Goal: Task Accomplishment & Management: Manage account settings

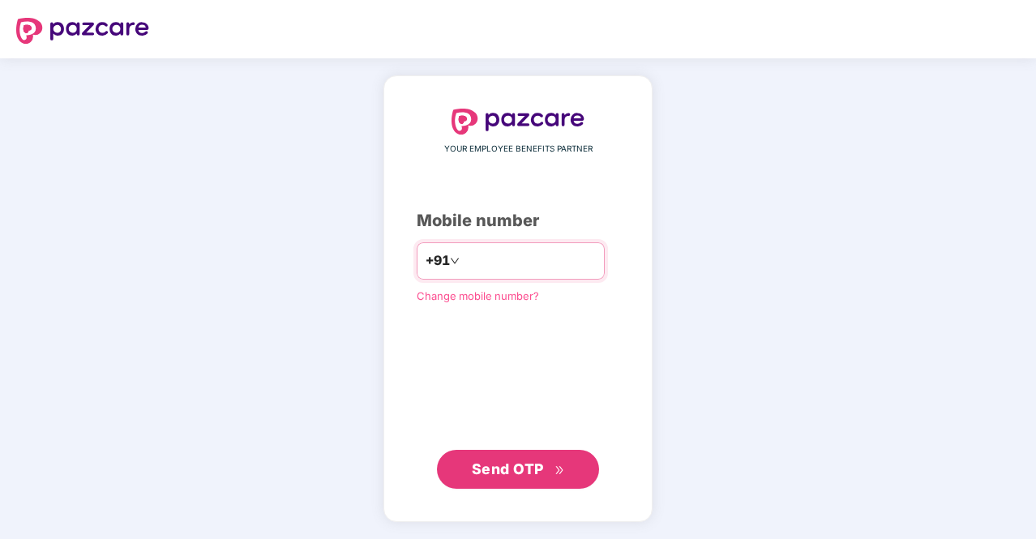
click at [463, 264] on input "*********" at bounding box center [529, 261] width 133 height 26
type input "**********"
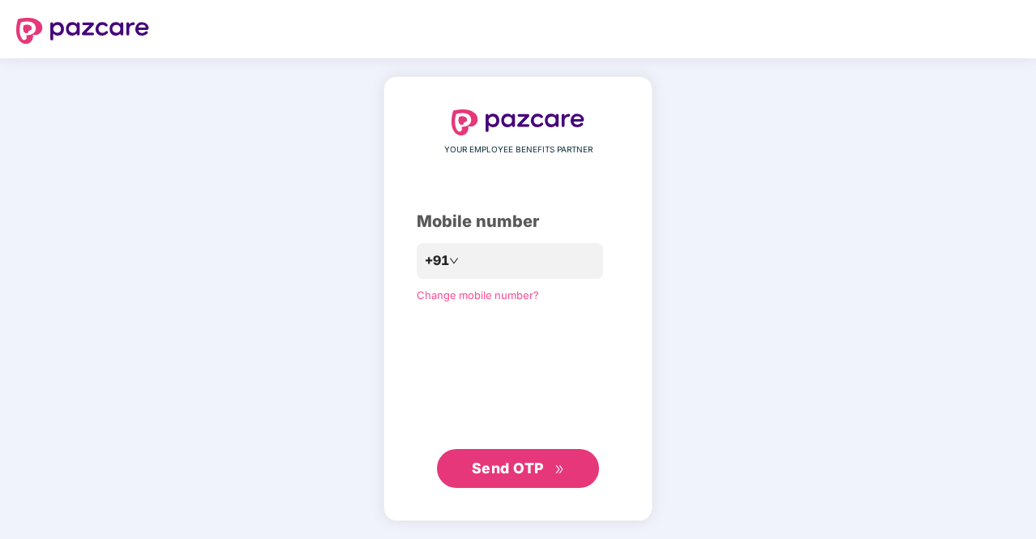
click at [534, 464] on span "Send OTP" at bounding box center [508, 468] width 72 height 17
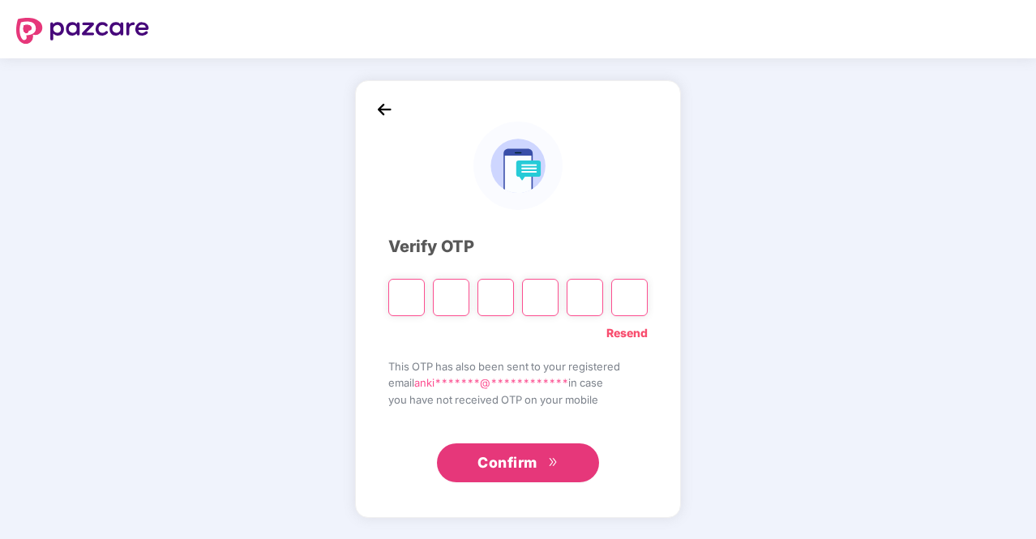
type input "*"
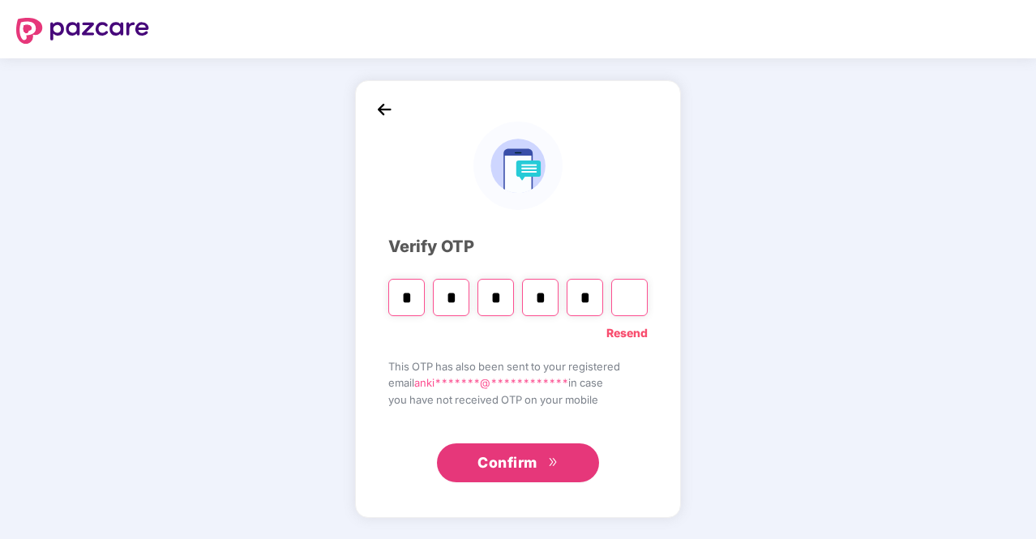
type input "*"
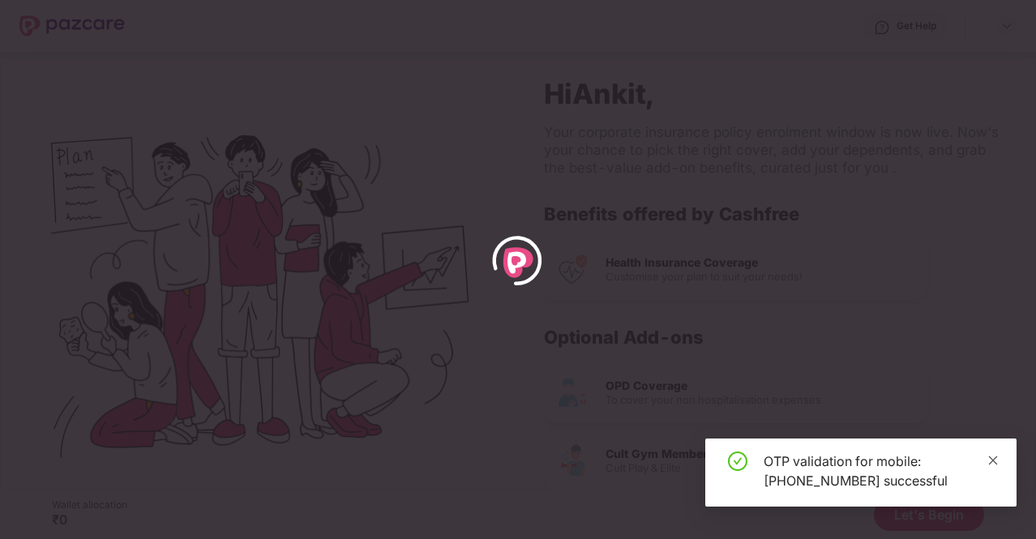
click at [991, 459] on icon "close" at bounding box center [993, 460] width 9 height 9
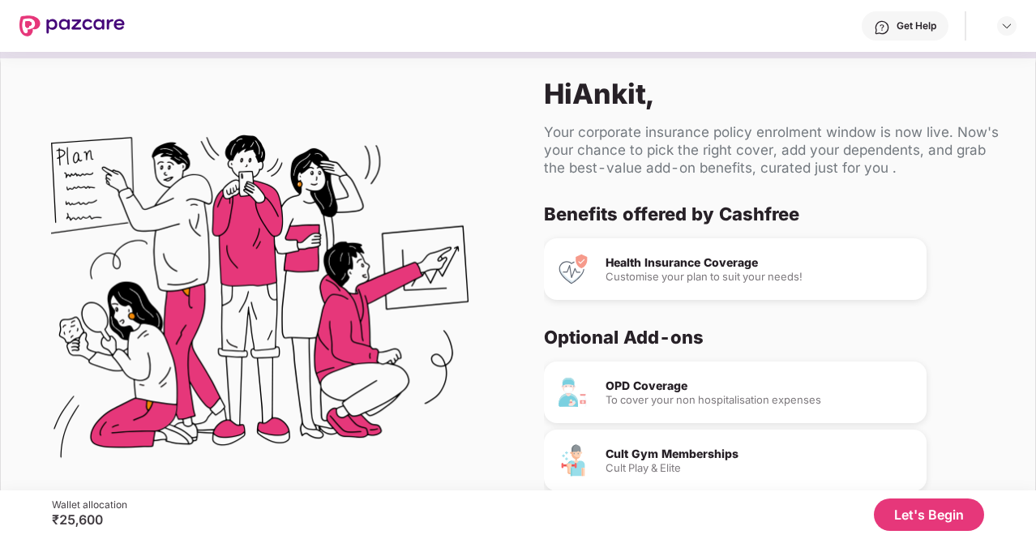
click at [1033, 404] on div "Hi Ankit , Your corporate insurance policy enrolment window is now live. Now's …" at bounding box center [776, 301] width 517 height 501
click at [1035, 401] on div "Hi Ankit , Your corporate insurance policy enrolment window is now live. Now's …" at bounding box center [518, 271] width 1036 height 439
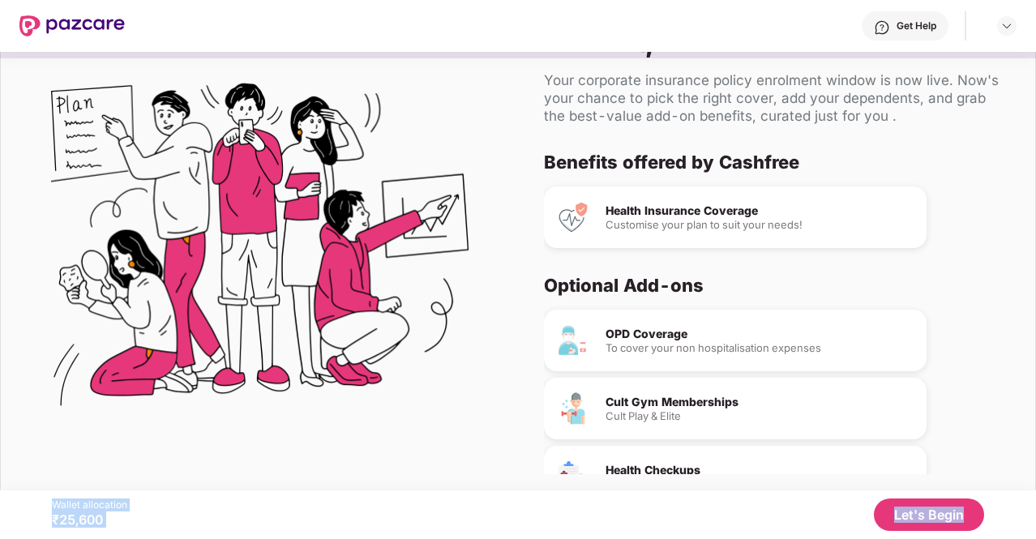
scroll to position [62, 0]
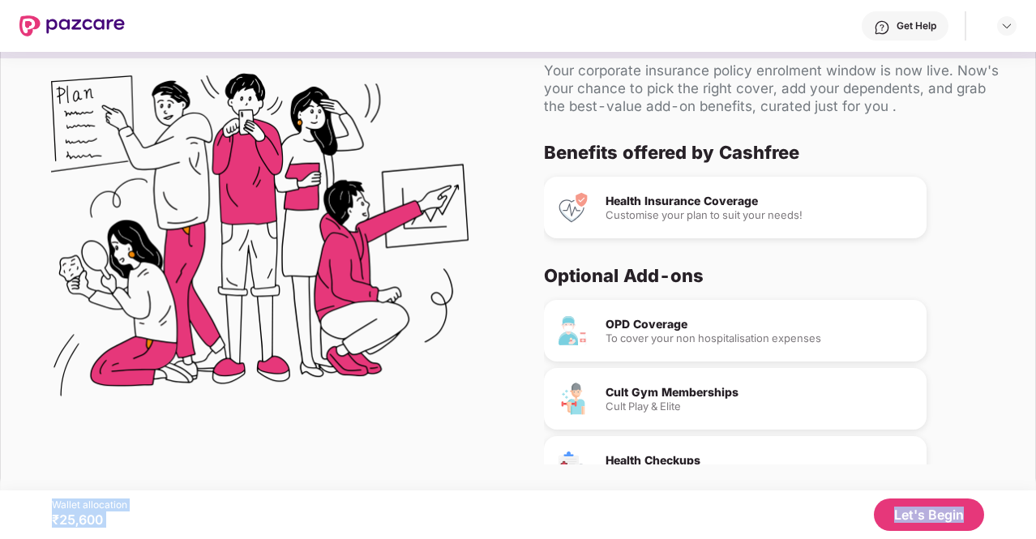
drag, startPoint x: 1032, startPoint y: 447, endPoint x: 1035, endPoint y: 495, distance: 48.7
click at [1035, 495] on div "Get Help Hi Ankit , Your corporate insurance policy enrolment window is now liv…" at bounding box center [518, 269] width 1036 height 539
click at [654, 396] on div "Cult Gym Memberships" at bounding box center [760, 392] width 308 height 11
drag, startPoint x: 1033, startPoint y: 434, endPoint x: 1034, endPoint y: 450, distance: 16.2
click at [1034, 450] on div "Hi Ankit , Your corporate insurance policy enrolment window is now live. Now's …" at bounding box center [518, 240] width 1036 height 503
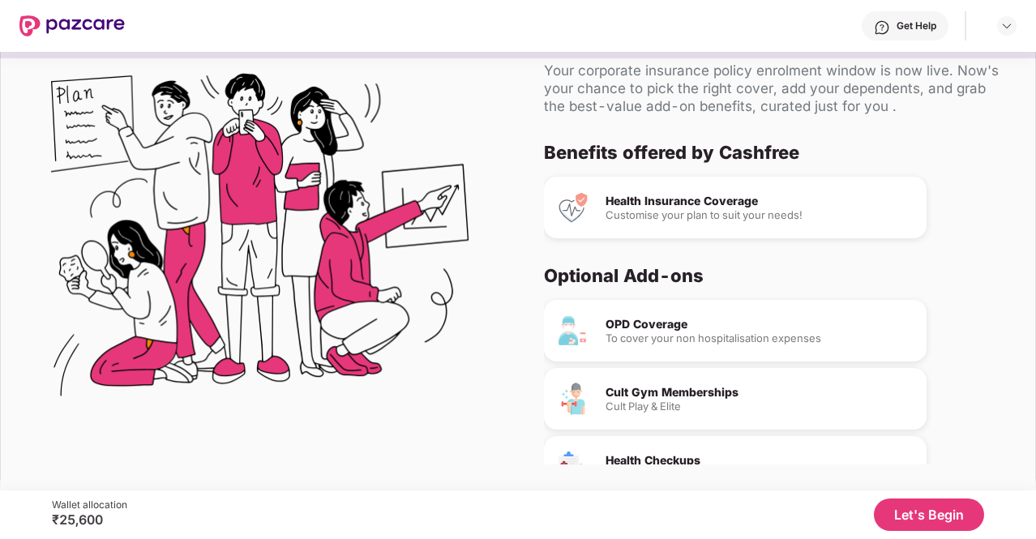
click at [970, 407] on div "OPD Coverage To cover your non hospitalisation expenses Cult Gym Memberships Cu…" at bounding box center [770, 426] width 452 height 253
click at [913, 511] on button "Let's Begin" at bounding box center [929, 515] width 110 height 32
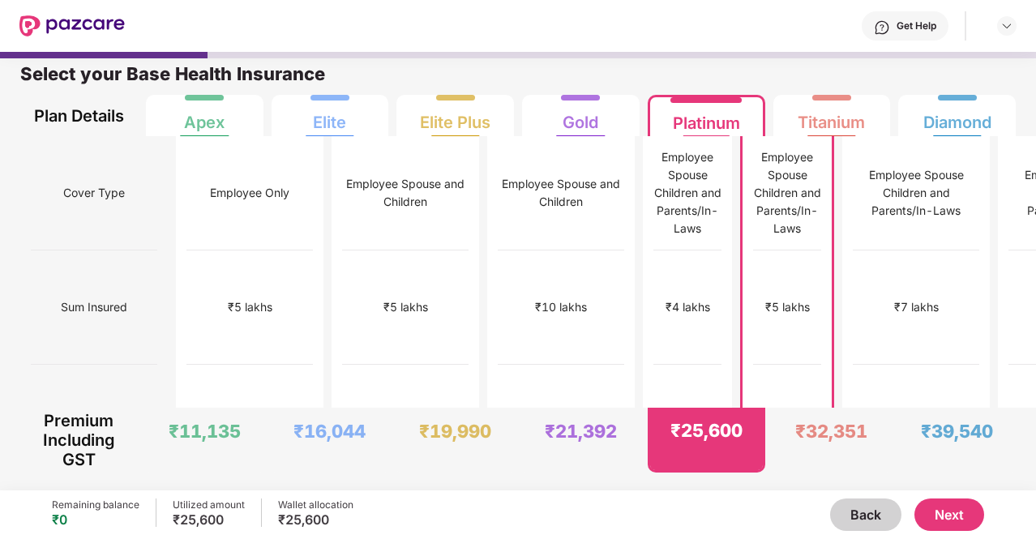
scroll to position [8, 0]
click at [953, 518] on button "Next" at bounding box center [950, 515] width 70 height 32
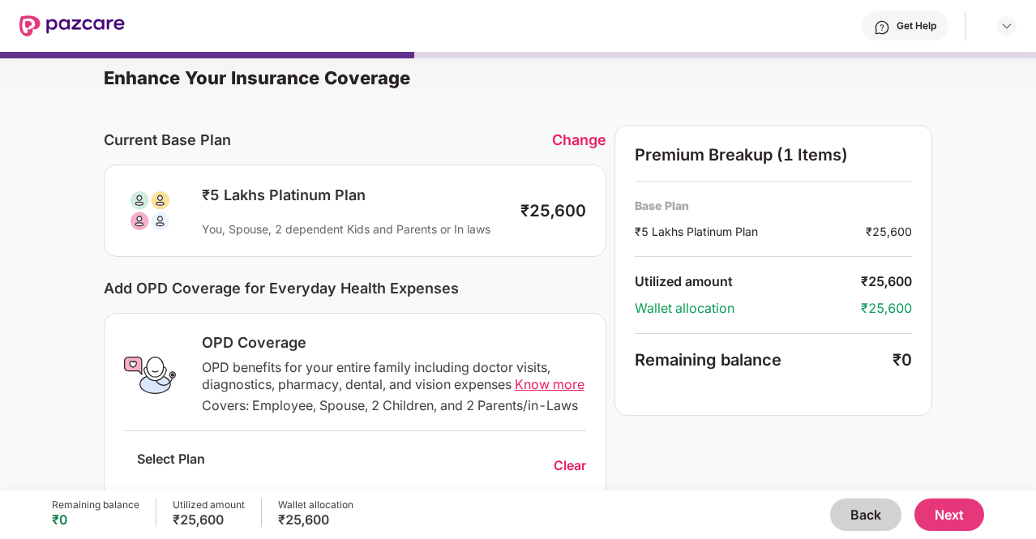
click at [1034, 185] on div "Current Base Plan Change ₹5 Lakhs Platinum Plan You, Spouse, 2 dependent Kids a…" at bounding box center [518, 543] width 1036 height 909
drag, startPoint x: 1034, startPoint y: 185, endPoint x: 1035, endPoint y: 234, distance: 49.5
click at [1035, 234] on div "Enhance Your Insurance Coverage Current Base Plan Change ₹5 Lakhs Platinum Plan…" at bounding box center [518, 271] width 1036 height 439
click at [988, 242] on div "Current Base Plan Change ₹5 Lakhs Platinum Plan You, Spouse, 2 dependent Kids a…" at bounding box center [518, 543] width 1036 height 909
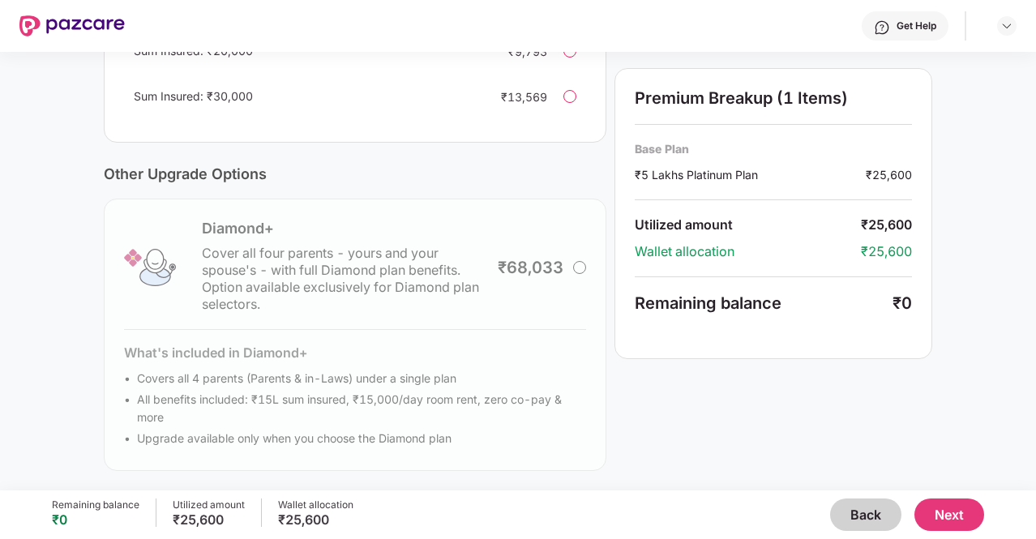
scroll to position [0, 0]
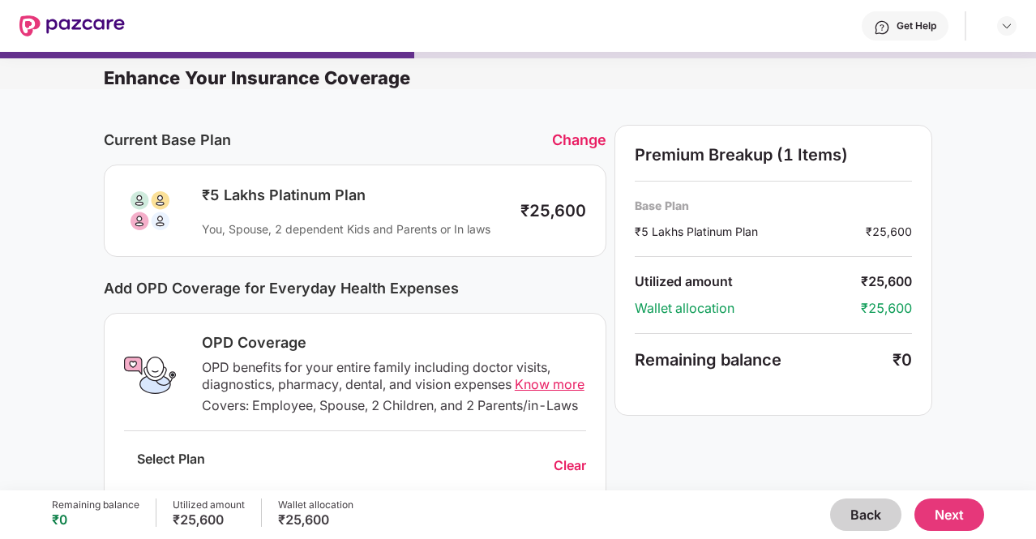
click at [938, 507] on button "Next" at bounding box center [950, 515] width 70 height 32
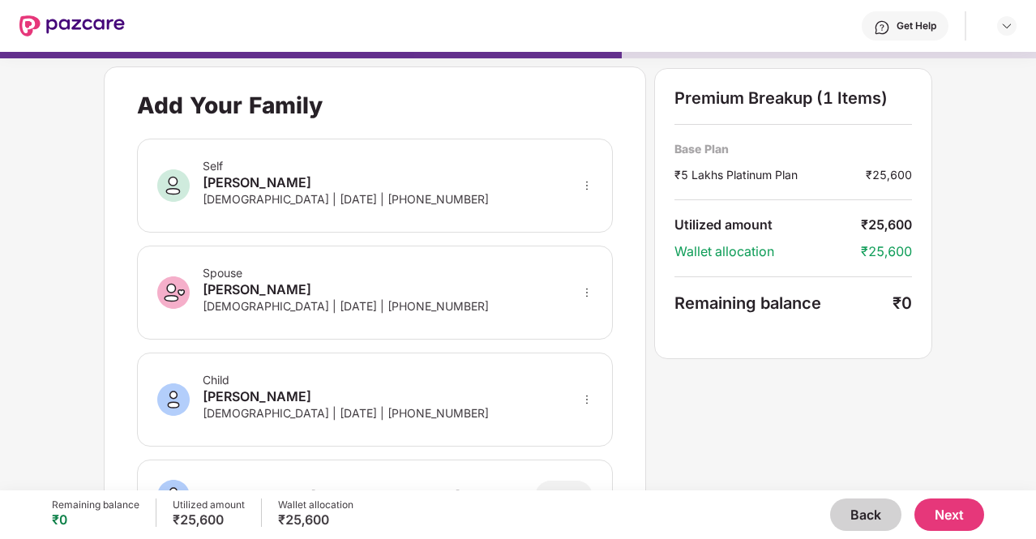
click at [1033, 166] on div "**********" at bounding box center [518, 263] width 1036 height 439
drag, startPoint x: 1033, startPoint y: 166, endPoint x: 1037, endPoint y: 239, distance: 73.1
click at [1035, 239] on html "**********" at bounding box center [518, 269] width 1036 height 539
click at [753, 366] on div "**********" at bounding box center [518, 413] width 829 height 695
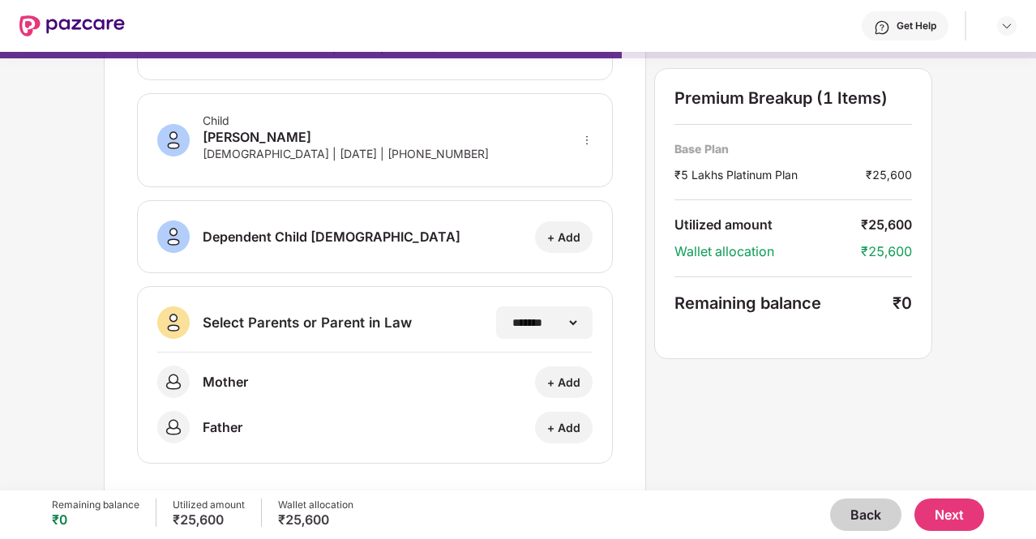
scroll to position [266, 0]
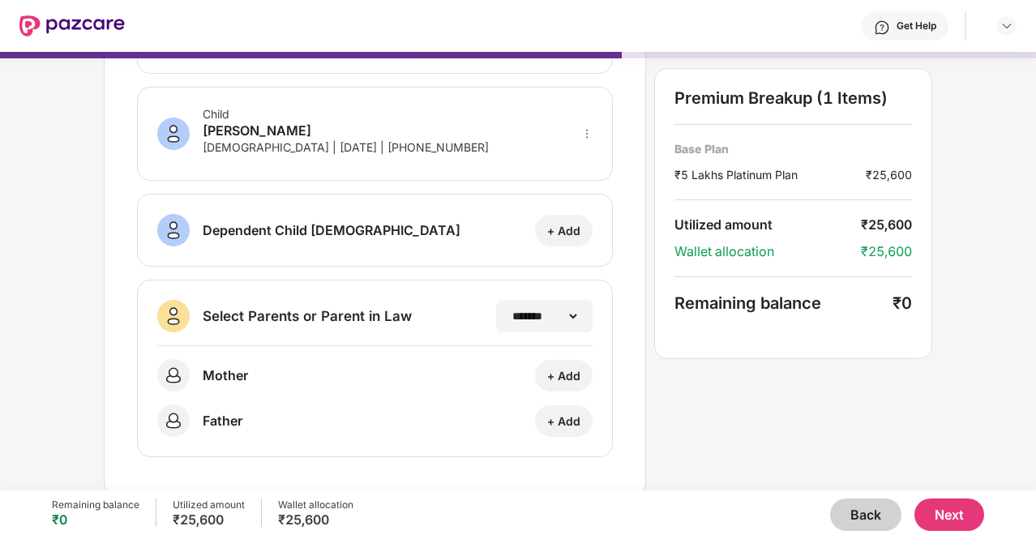
click at [864, 508] on button "Back" at bounding box center [865, 515] width 71 height 32
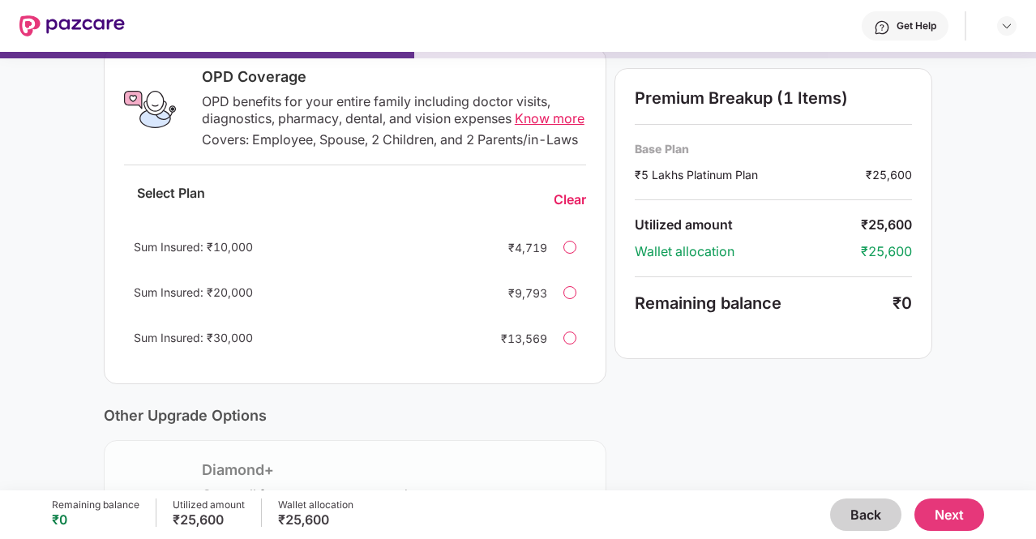
click at [864, 508] on button "Back" at bounding box center [865, 515] width 71 height 32
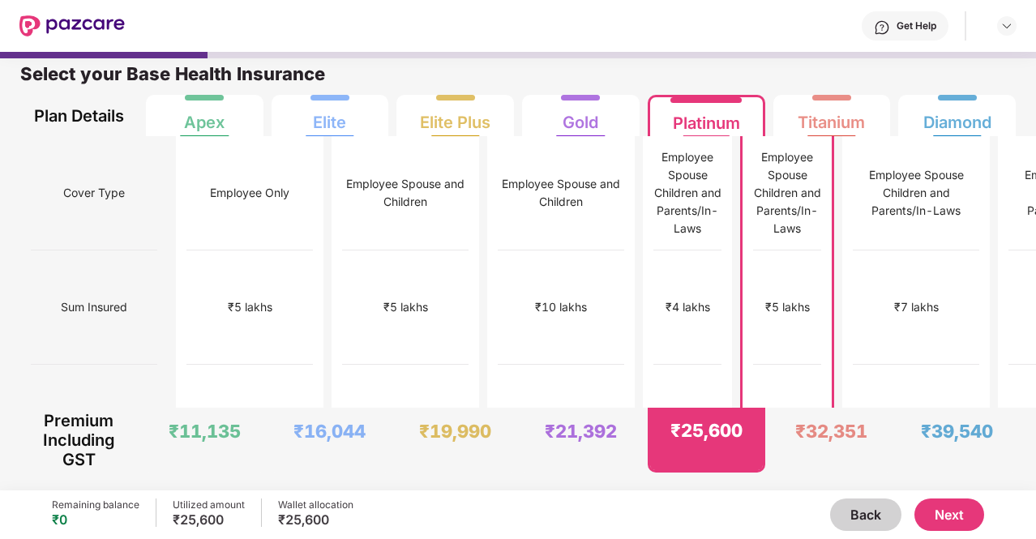
click at [864, 508] on button "Back" at bounding box center [865, 515] width 71 height 32
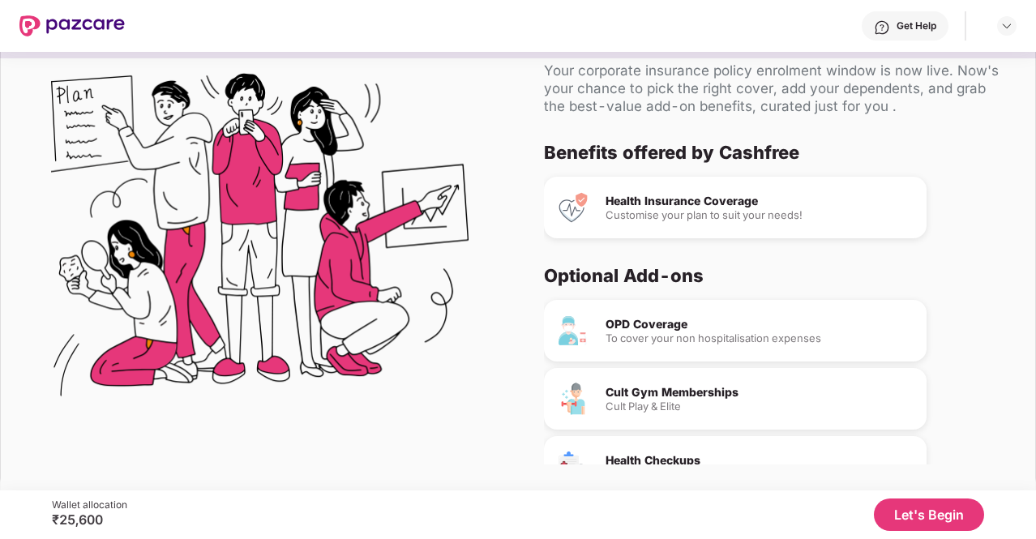
click at [654, 392] on div "Cult Gym Memberships" at bounding box center [760, 392] width 308 height 11
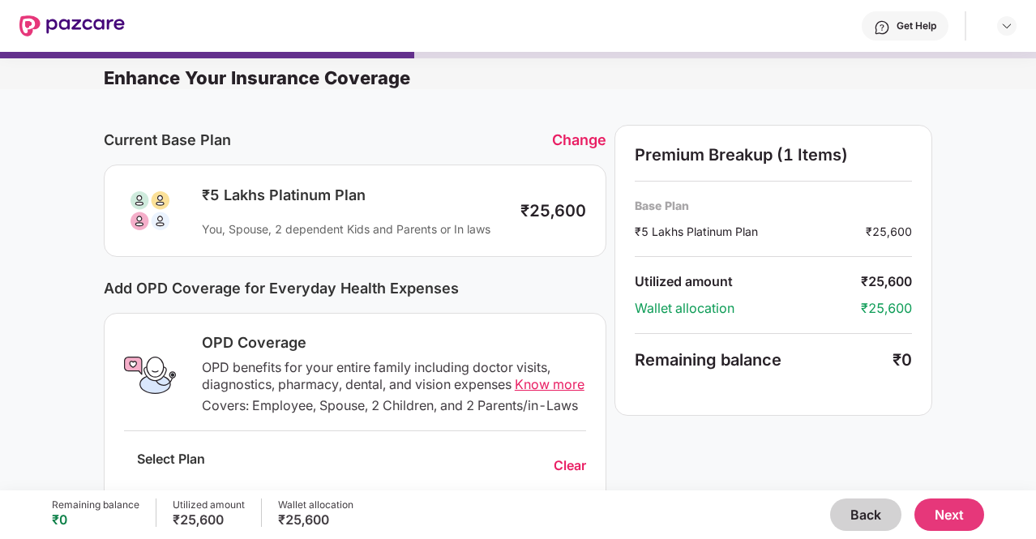
click at [866, 511] on button "Back" at bounding box center [865, 515] width 71 height 32
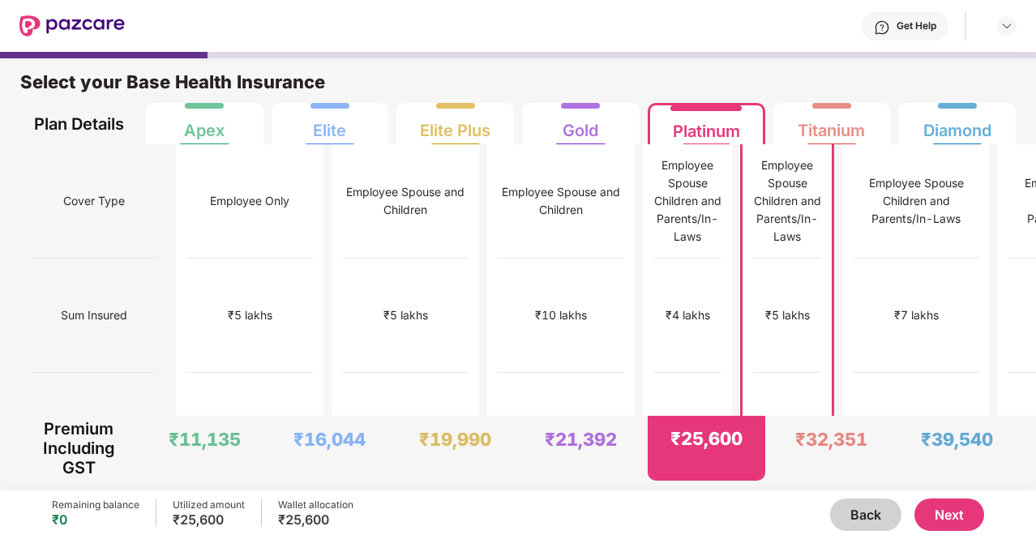
click at [866, 511] on button "Back" at bounding box center [865, 515] width 71 height 32
